Goal: Feedback & Contribution: Submit feedback/report problem

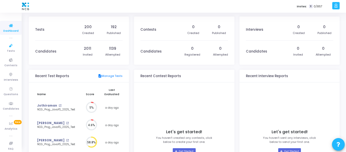
click at [8, 47] on icon at bounding box center [11, 46] width 11 height 6
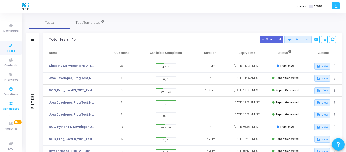
click at [9, 102] on icon at bounding box center [11, 104] width 11 height 6
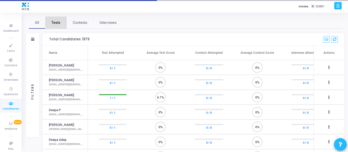
click at [55, 23] on span "Tests" at bounding box center [55, 22] width 9 height 5
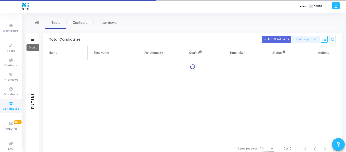
click at [32, 38] on icon at bounding box center [32, 39] width 3 height 3
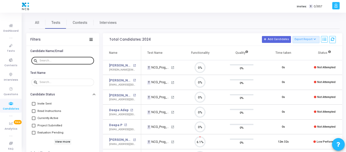
click at [51, 61] on input "text" at bounding box center [65, 60] width 52 height 3
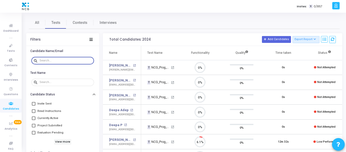
scroll to position [11, 13]
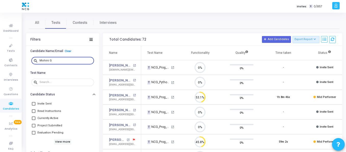
type input "Mohini G"
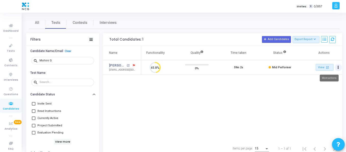
click at [339, 67] on button "Actions" at bounding box center [337, 67] width 7 height 7
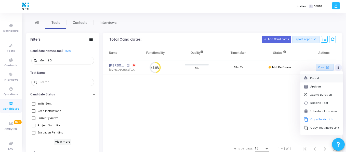
click at [321, 78] on button "Report" at bounding box center [320, 78] width 35 height 5
